Goal: Transaction & Acquisition: Download file/media

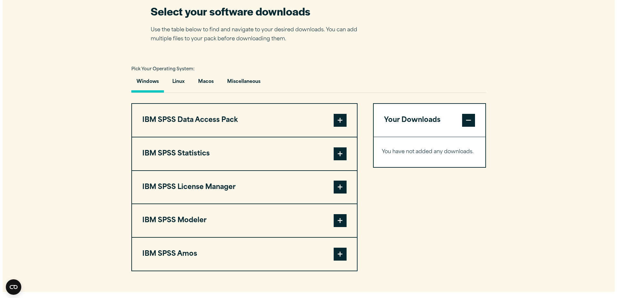
scroll to position [452, 0]
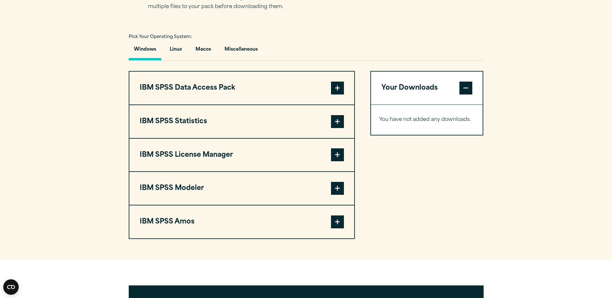
click at [336, 118] on span at bounding box center [337, 121] width 13 height 13
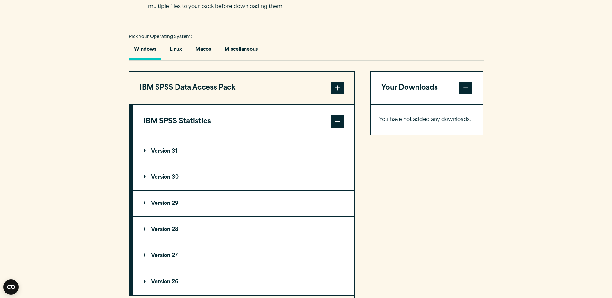
click at [165, 148] on summary "Version 31" at bounding box center [243, 152] width 221 height 26
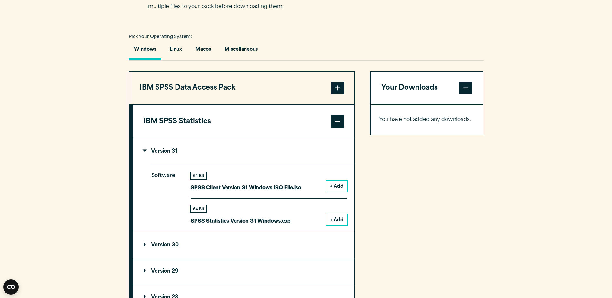
click at [331, 219] on button "+ Add" at bounding box center [336, 219] width 21 height 11
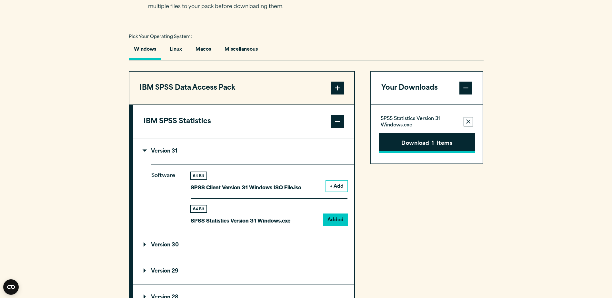
click at [439, 147] on button "Download 1 Items" at bounding box center [427, 143] width 96 height 20
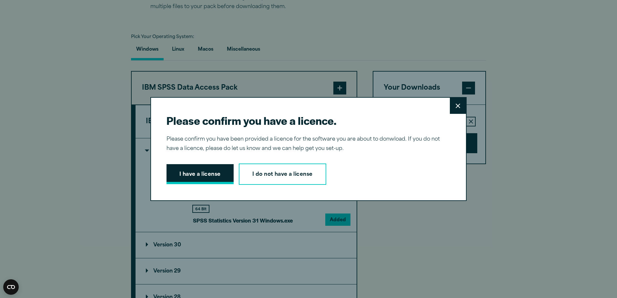
click at [208, 175] on button "I have a license" at bounding box center [200, 174] width 67 height 20
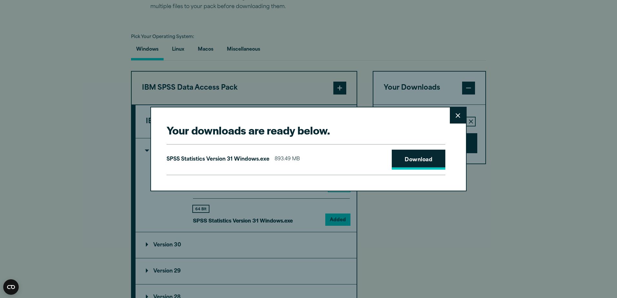
click at [420, 166] on link "Download" at bounding box center [419, 160] width 54 height 20
click at [221, 125] on h2 "Your downloads are ready below." at bounding box center [306, 130] width 279 height 15
